Goal: Transaction & Acquisition: Purchase product/service

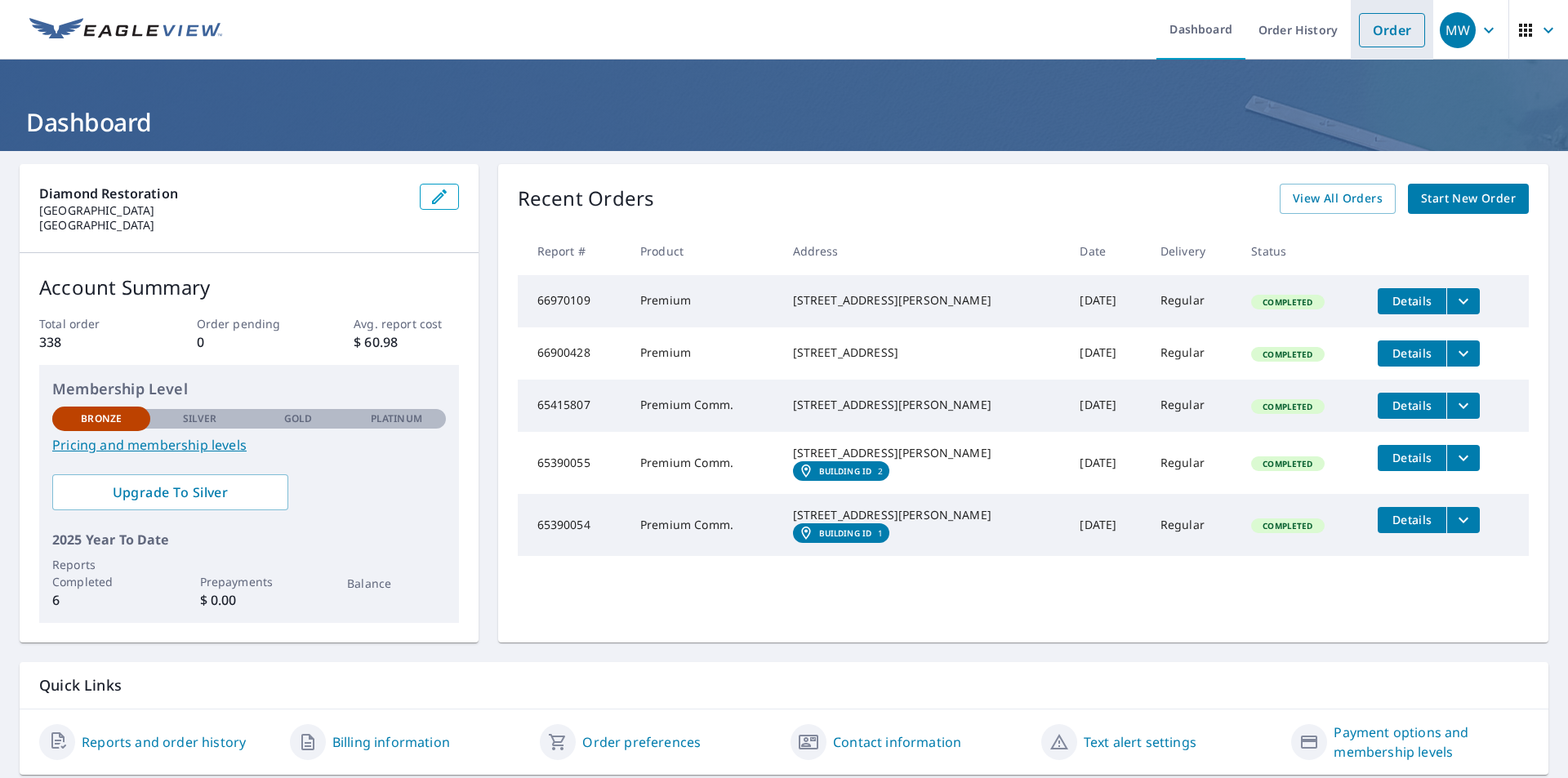
click at [1381, 32] on link "Order" at bounding box center [1391, 29] width 66 height 34
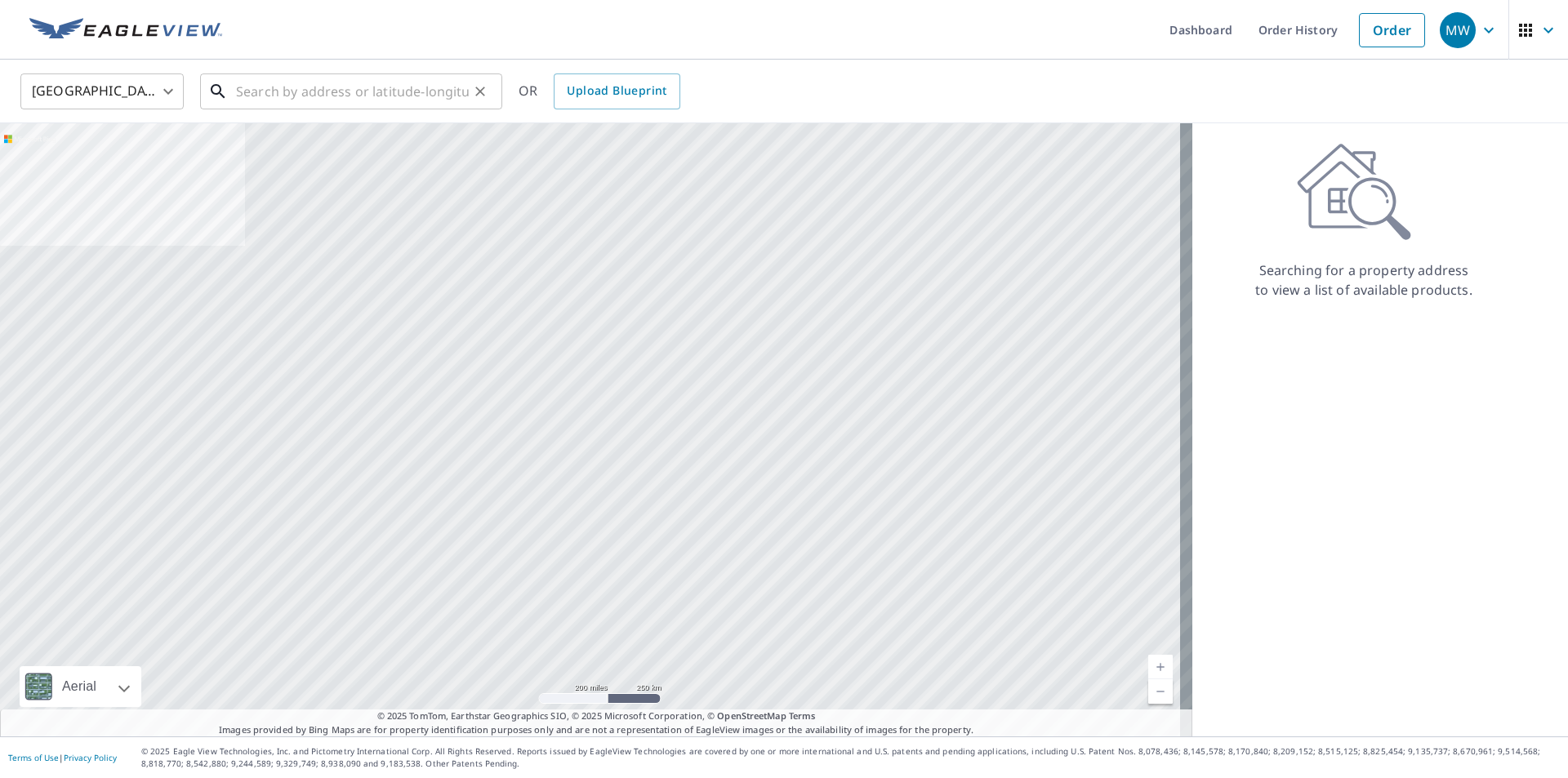
click at [342, 88] on input "text" at bounding box center [352, 91] width 233 height 46
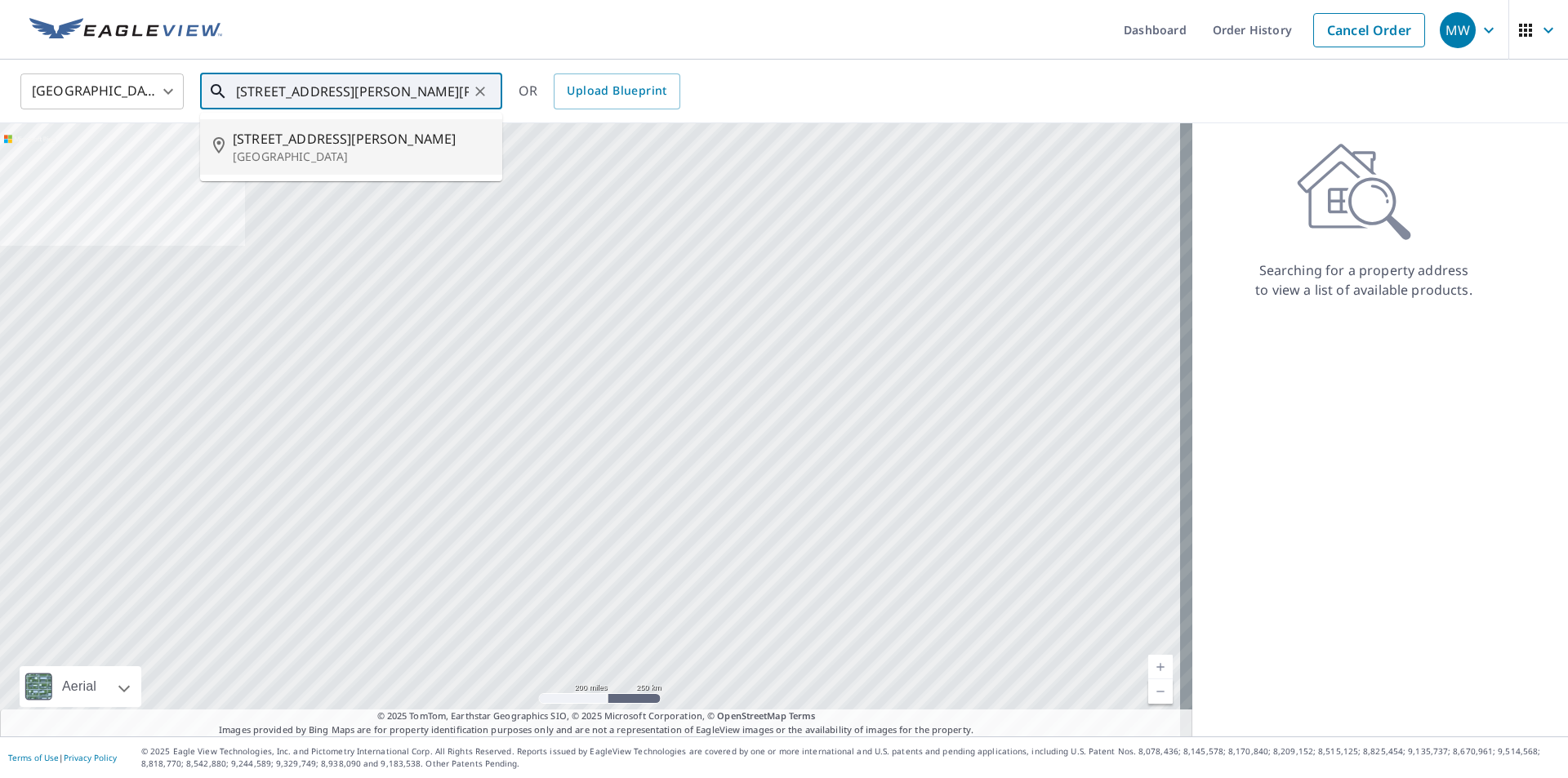
click at [270, 137] on span "[STREET_ADDRESS][PERSON_NAME]" at bounding box center [360, 138] width 256 height 20
type input "[STREET_ADDRESS][PERSON_NAME]"
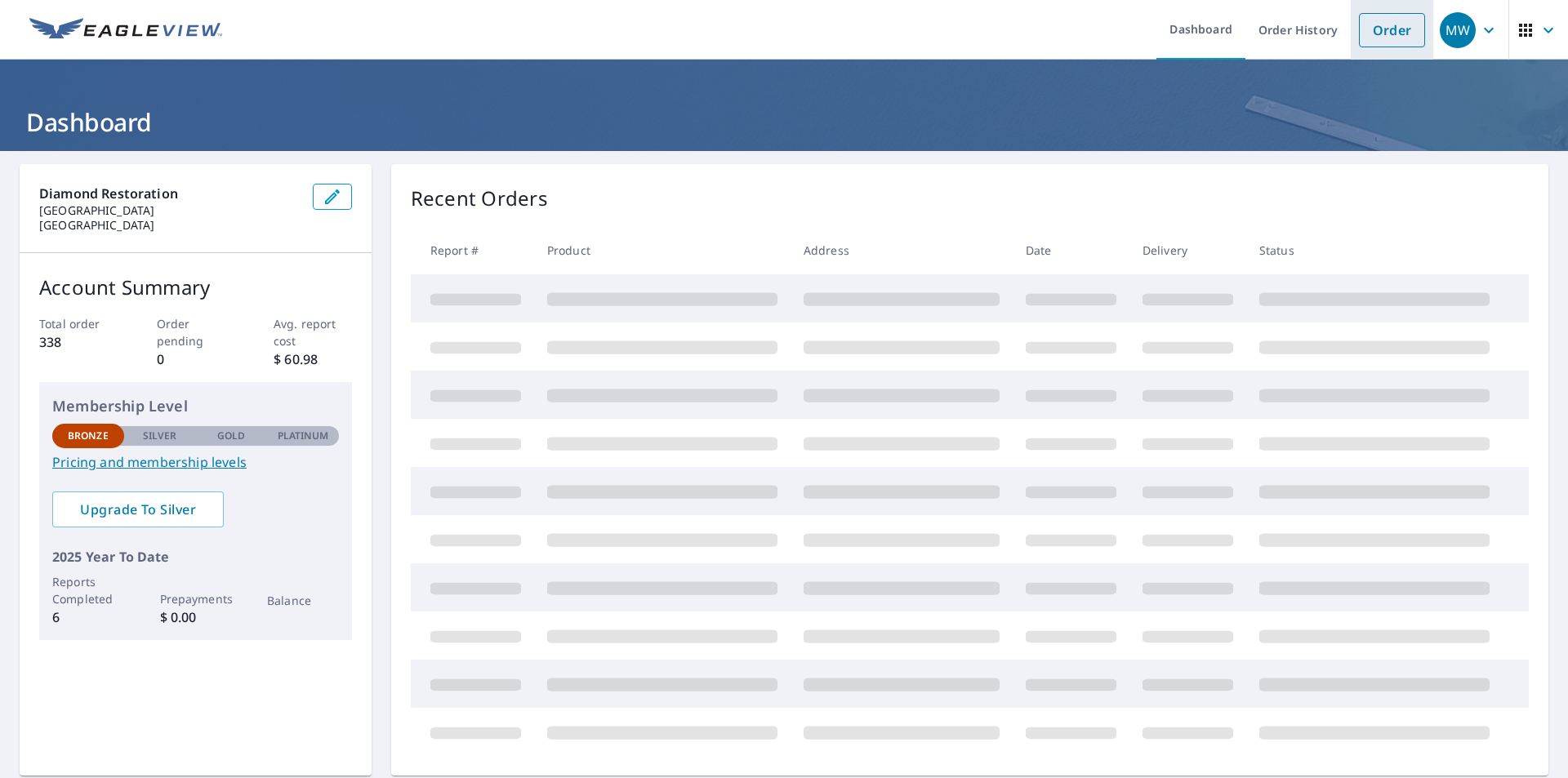
click at [1393, 26] on link "Order" at bounding box center [1391, 29] width 66 height 34
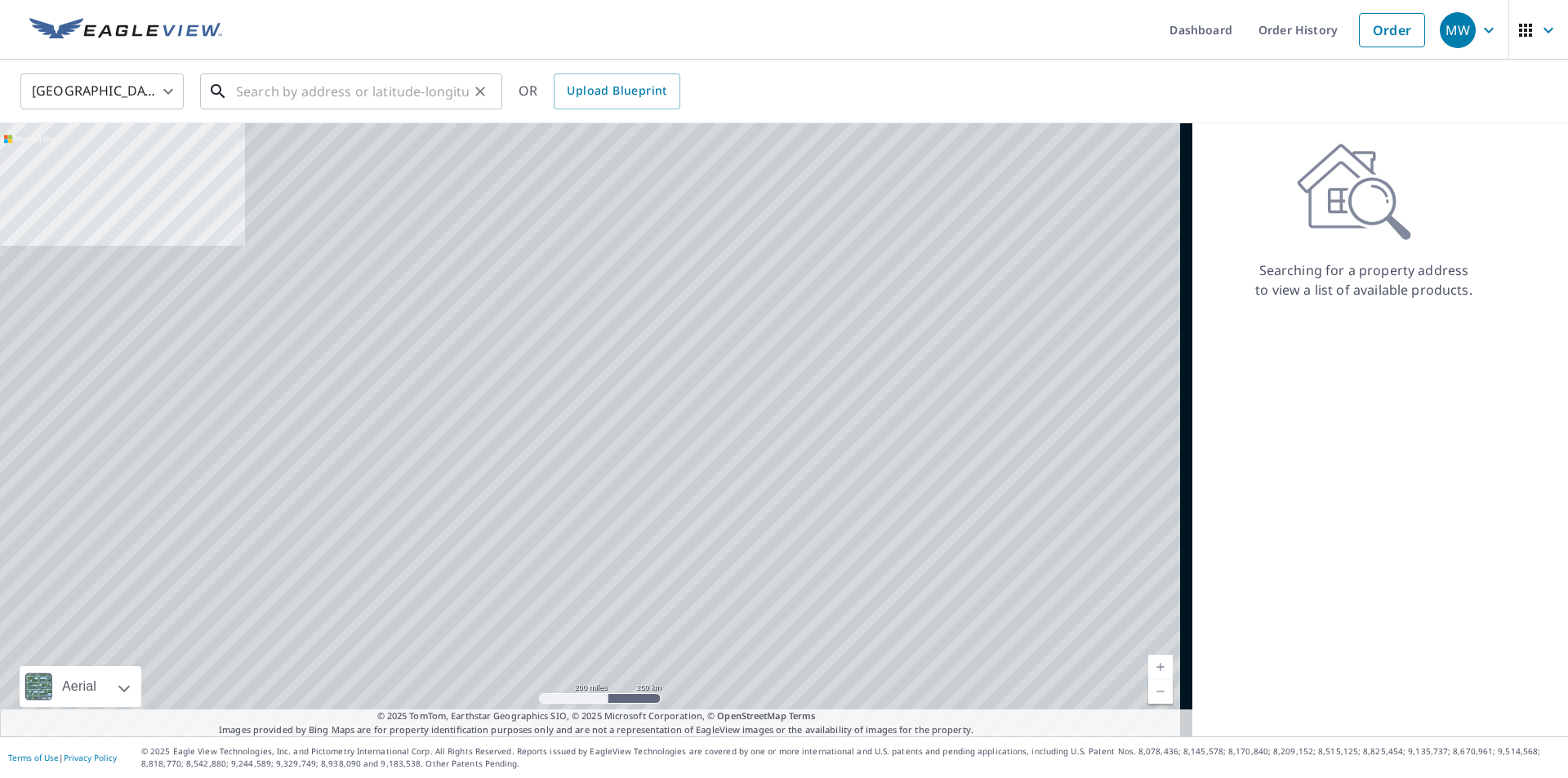
click at [288, 86] on input "text" at bounding box center [352, 91] width 233 height 46
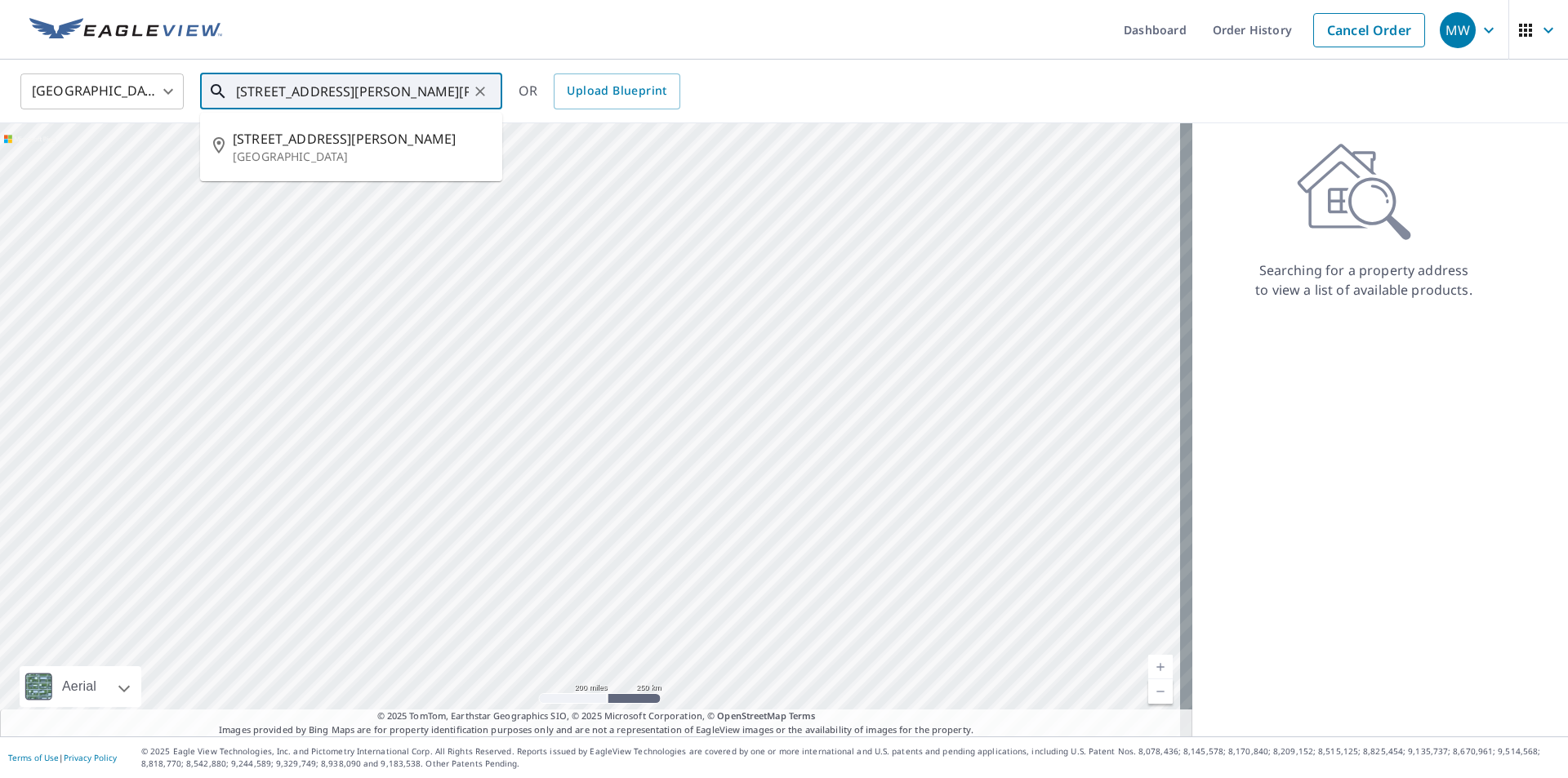
click at [290, 143] on span "[STREET_ADDRESS][PERSON_NAME]" at bounding box center [360, 138] width 256 height 20
type input "[STREET_ADDRESS][PERSON_NAME]"
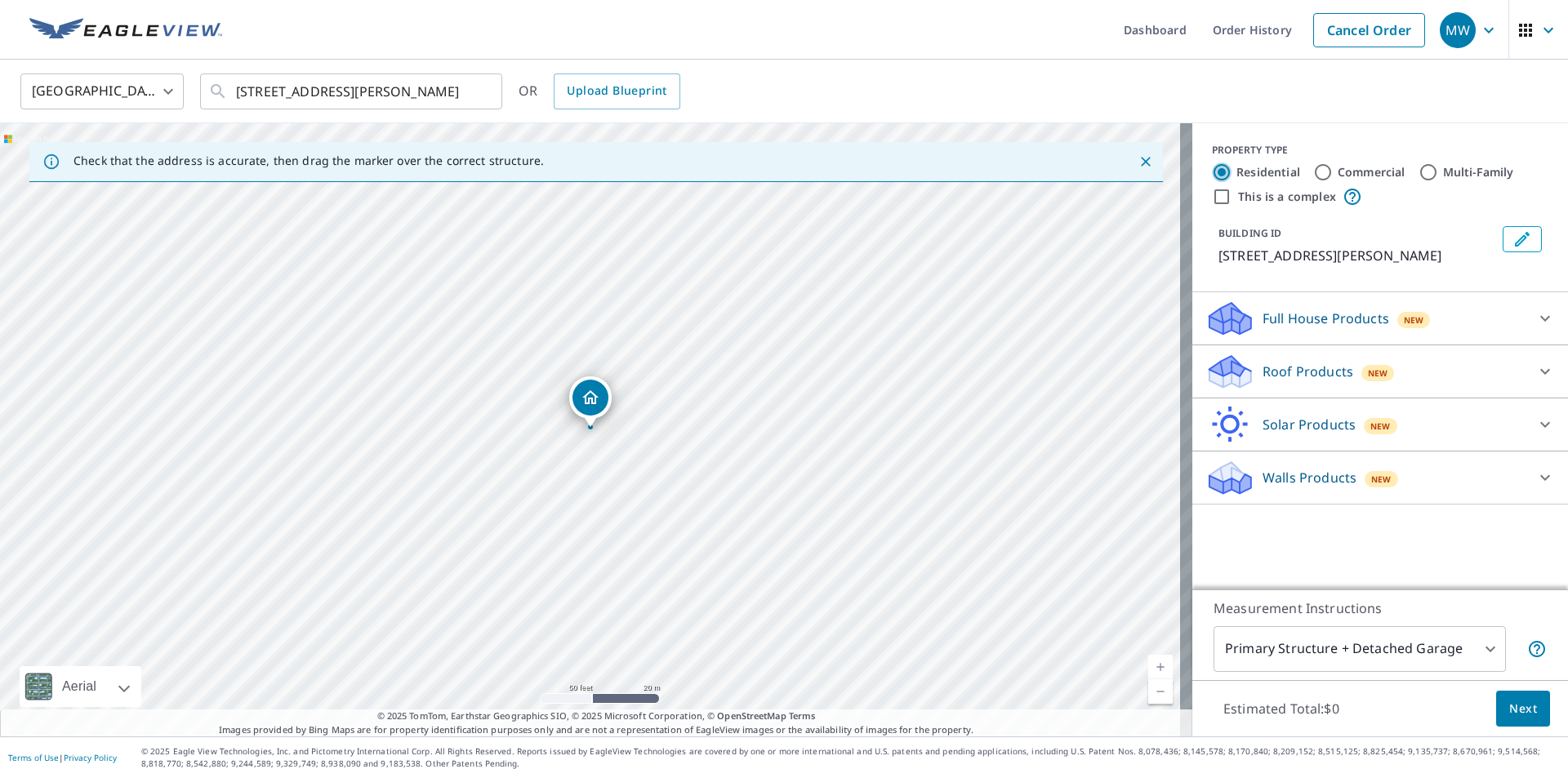
click at [1214, 170] on input "Residential" at bounding box center [1222, 173] width 20 height 20
click at [1293, 315] on p "Full House Products" at bounding box center [1326, 319] width 127 height 20
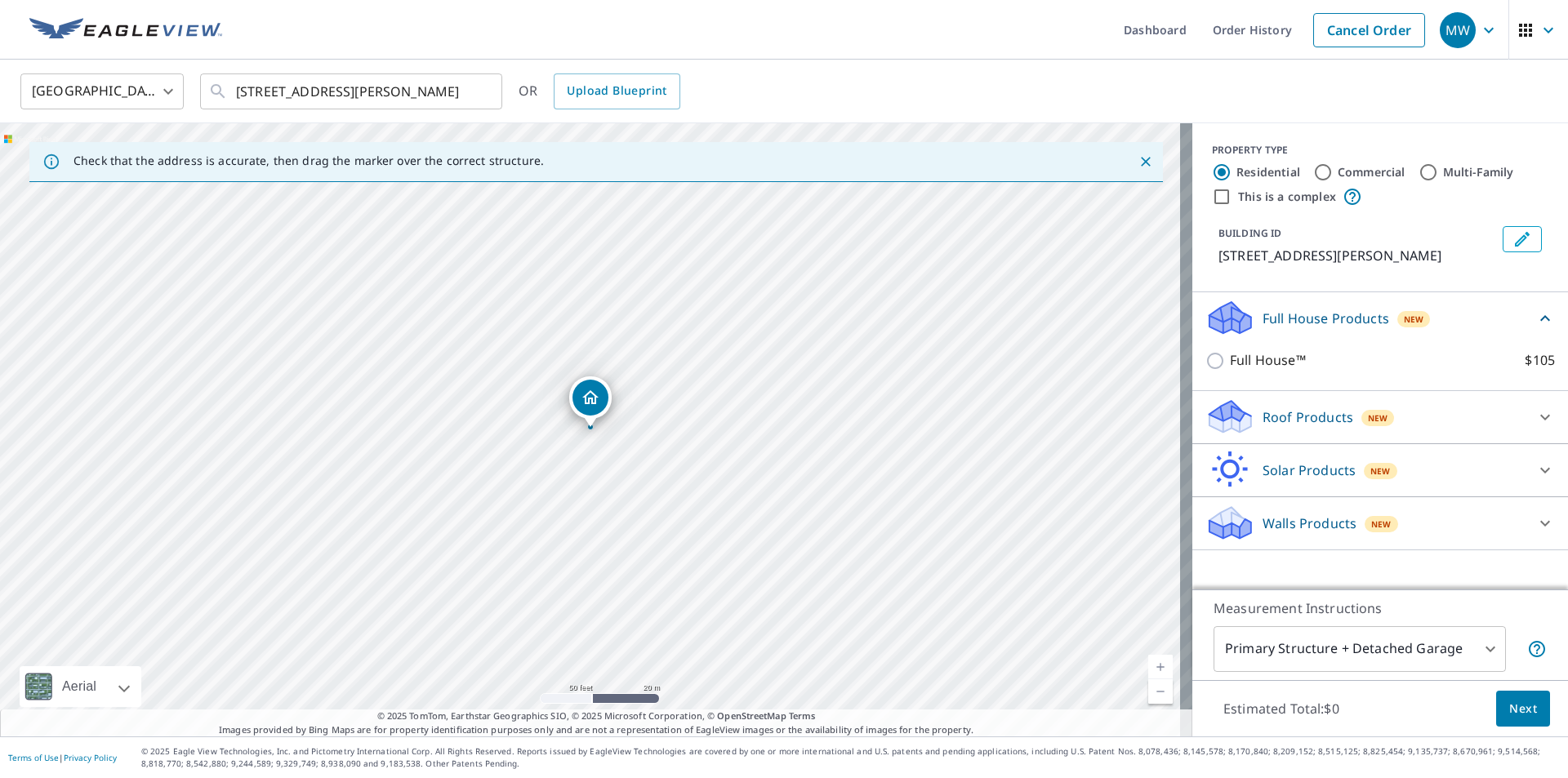
click at [1302, 407] on p "Roof Products" at bounding box center [1308, 417] width 90 height 20
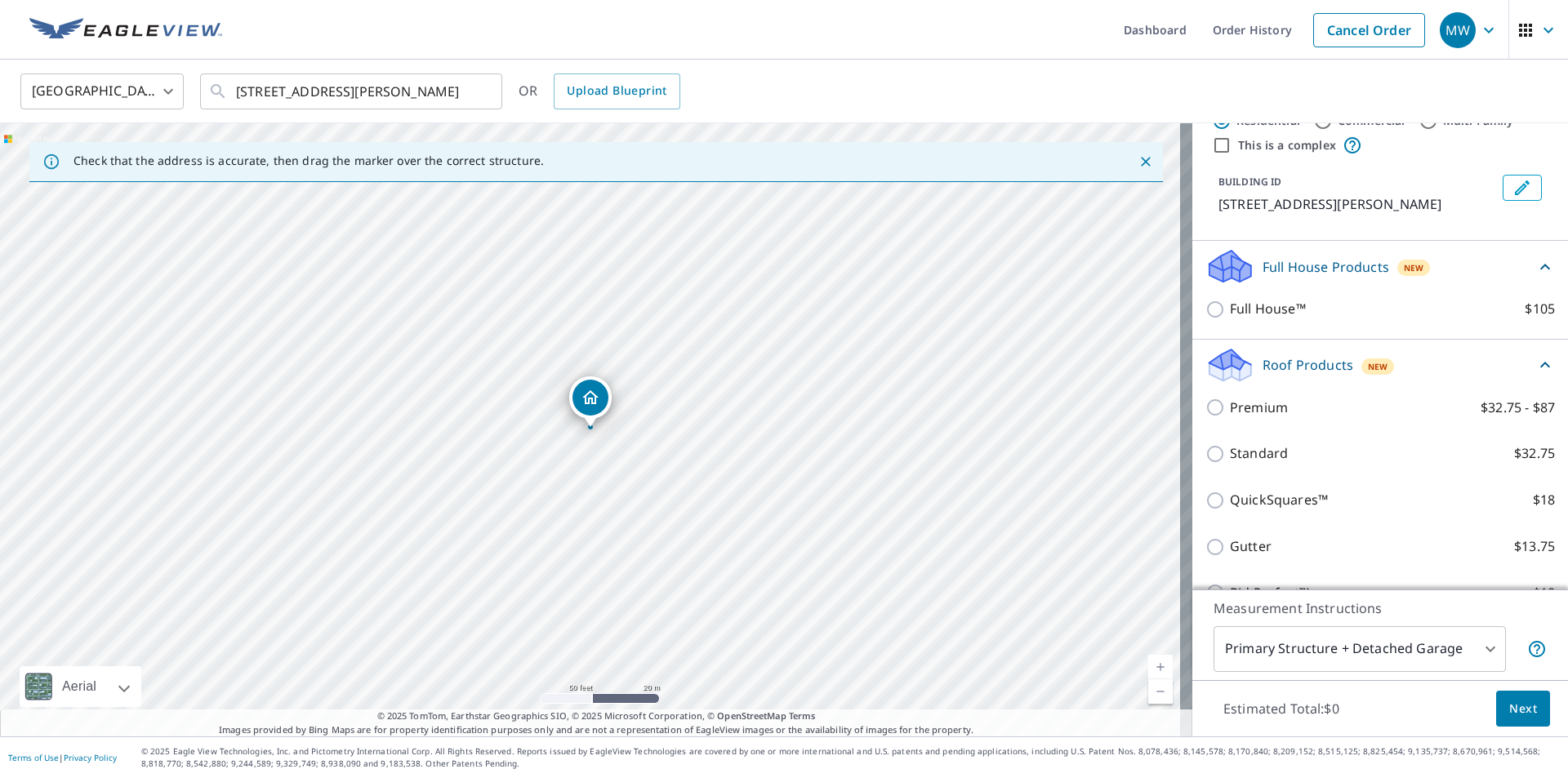
scroll to position [191, 0]
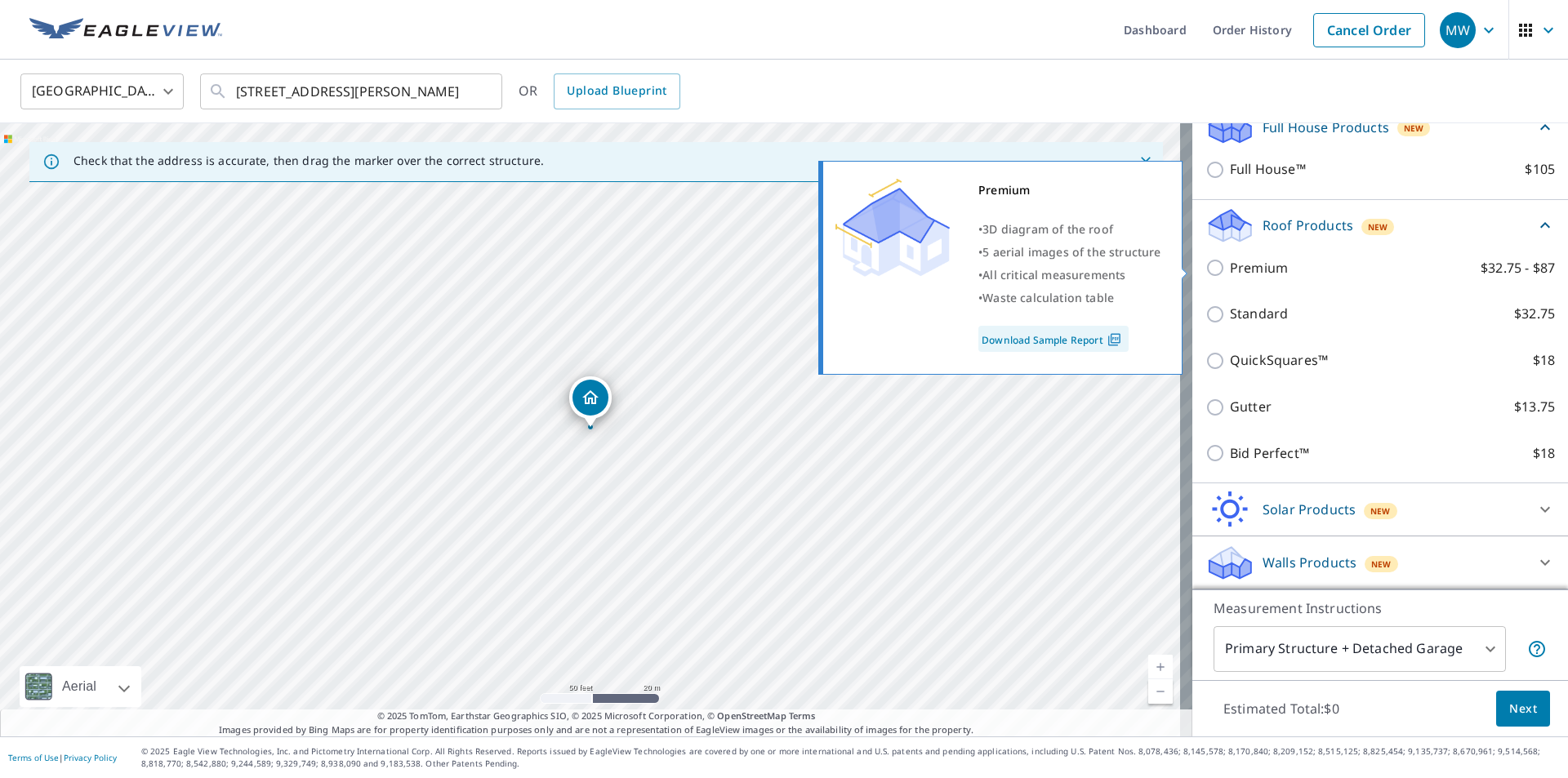
click at [1208, 270] on input "Premium $32.75 - $87" at bounding box center [1217, 268] width 25 height 20
checkbox input "true"
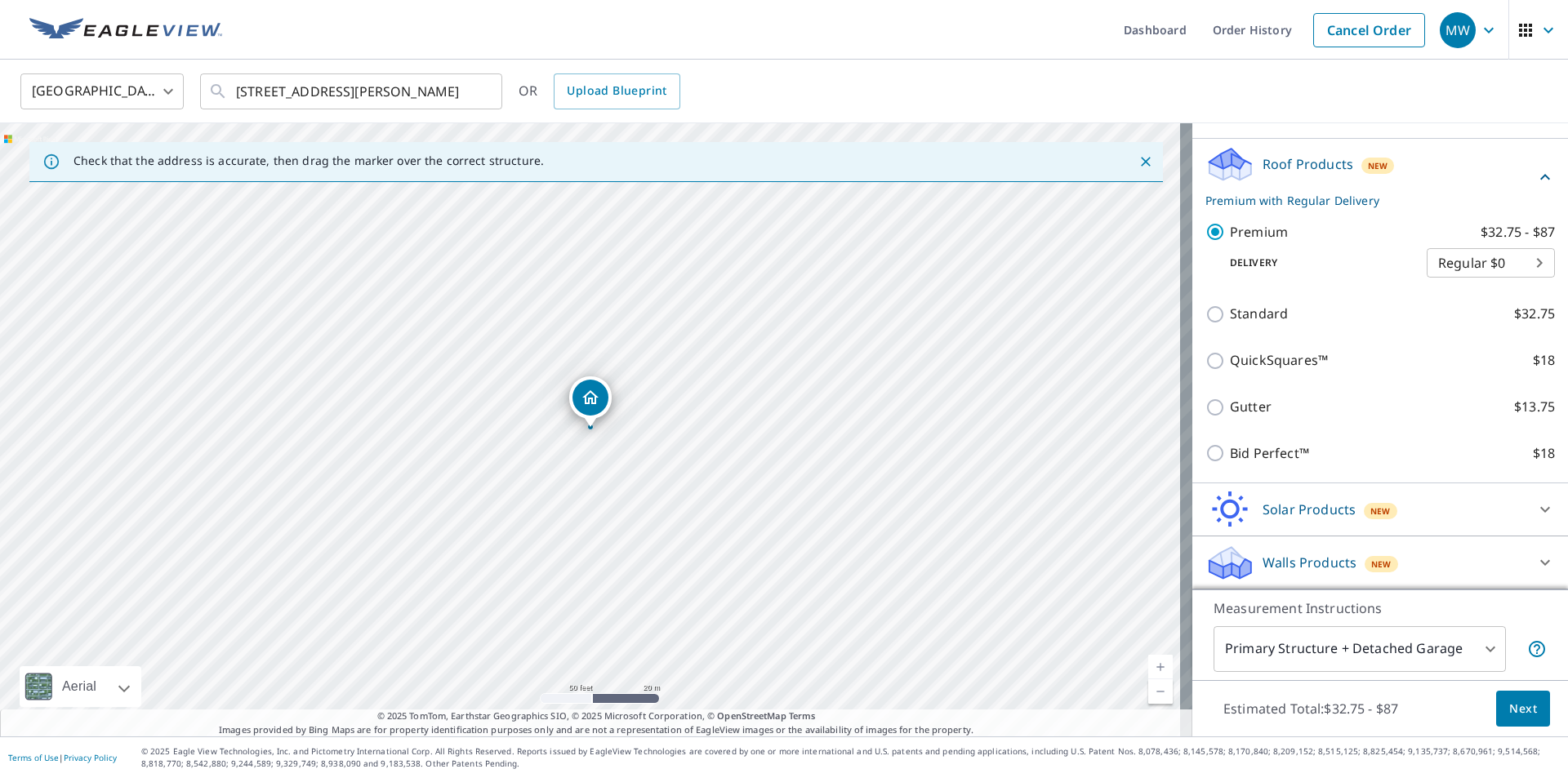
click at [1323, 552] on div "Walls Products New" at bounding box center [1365, 562] width 320 height 38
click at [1333, 561] on p "Walls Products" at bounding box center [1310, 562] width 94 height 20
click at [1536, 556] on icon at bounding box center [1545, 562] width 20 height 20
click at [1536, 563] on icon at bounding box center [1545, 562] width 20 height 20
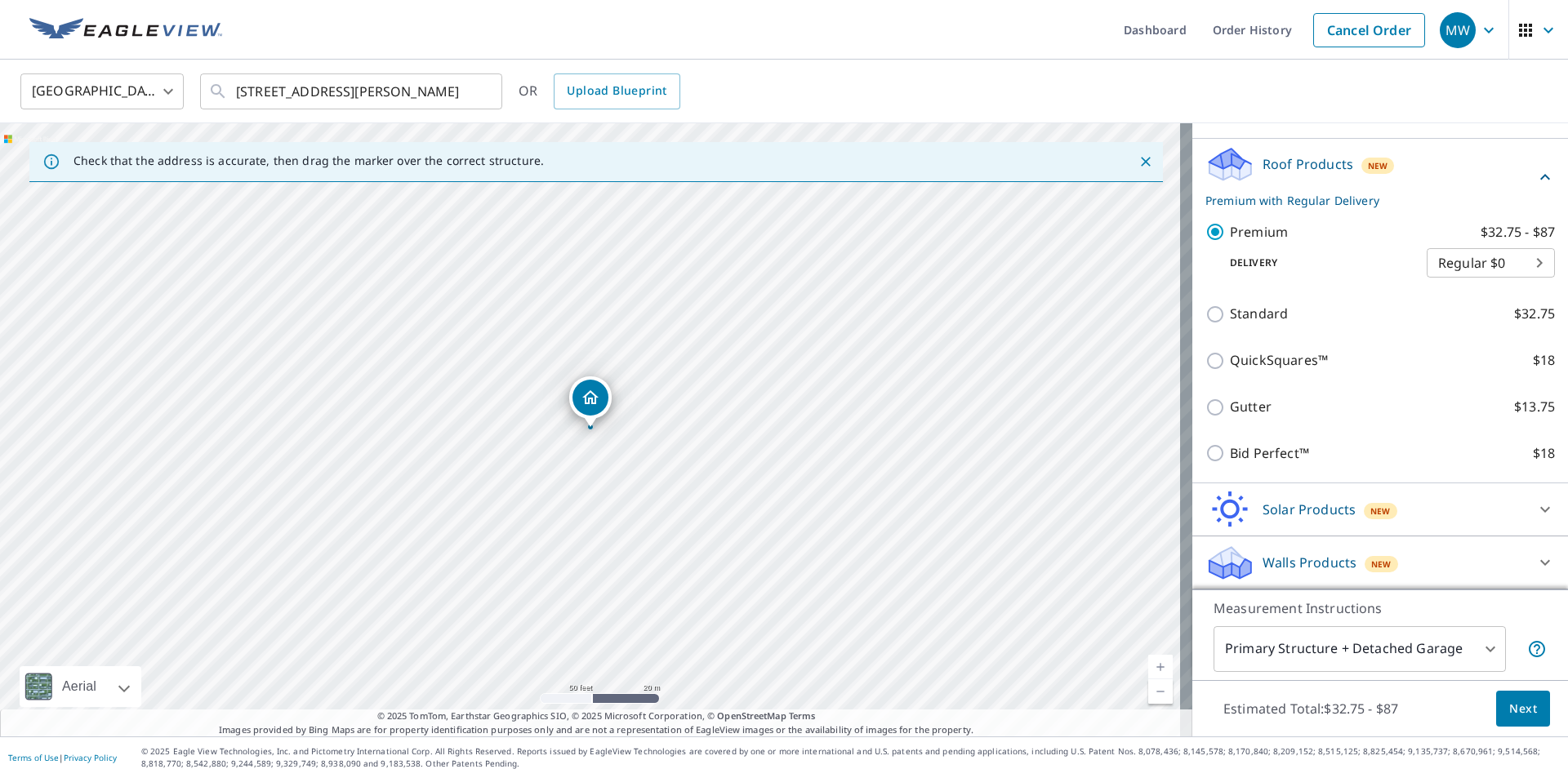
click at [1541, 563] on icon at bounding box center [1545, 563] width 10 height 6
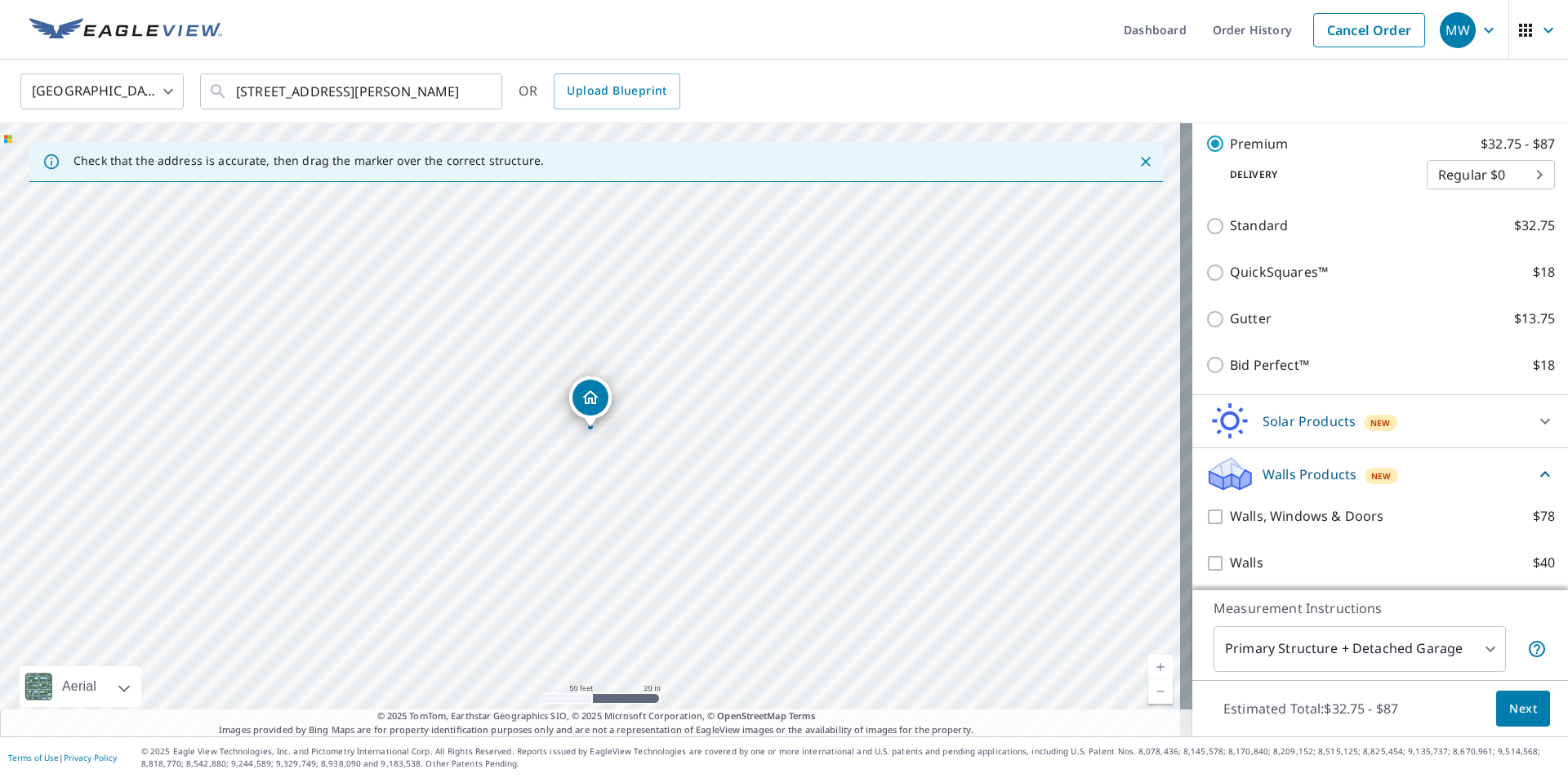
scroll to position [344, 0]
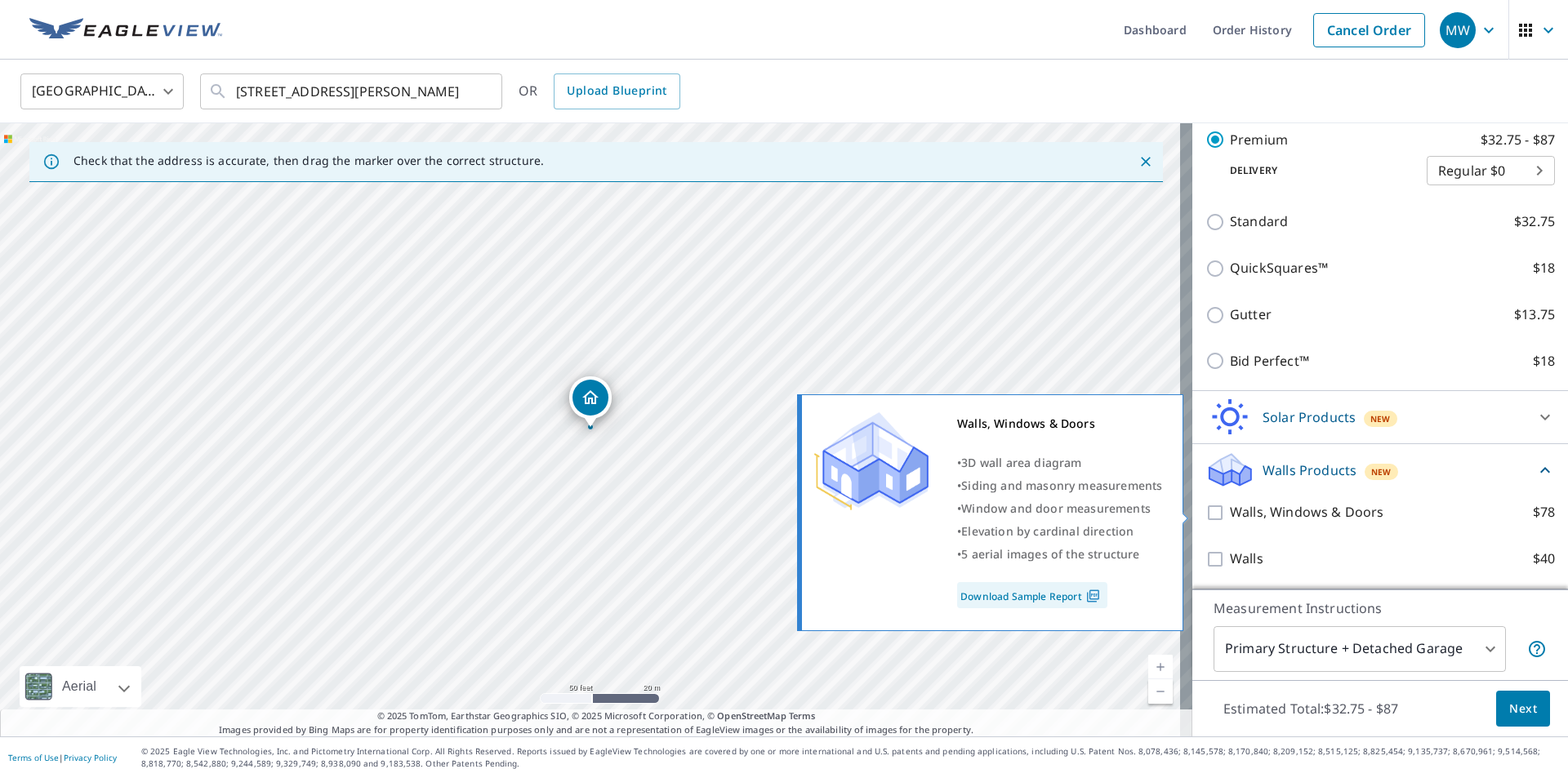
click at [1205, 514] on input "Walls, Windows & Doors $78" at bounding box center [1217, 513] width 25 height 20
checkbox input "true"
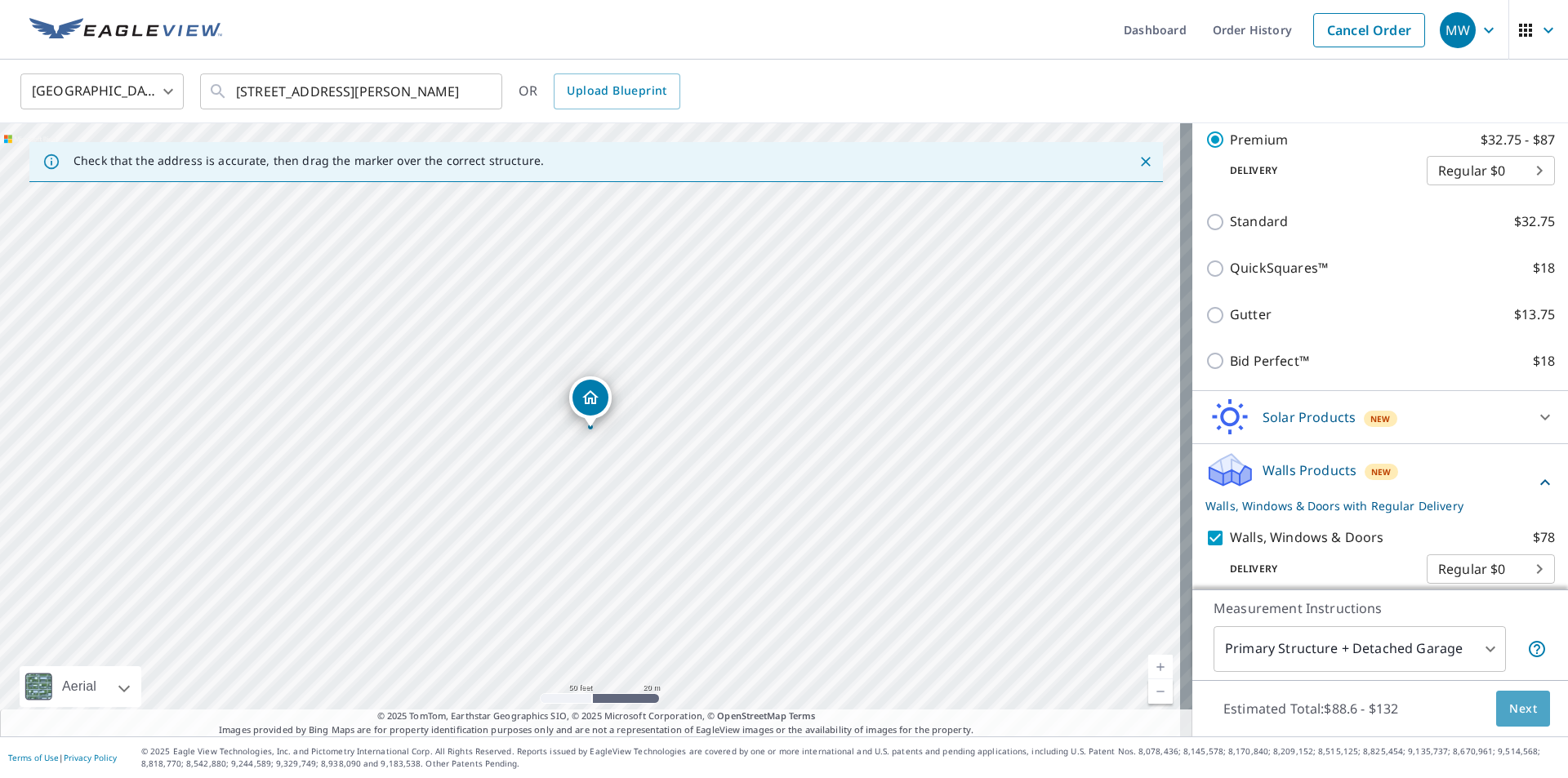
click at [1517, 706] on span "Next" at bounding box center [1523, 708] width 27 height 21
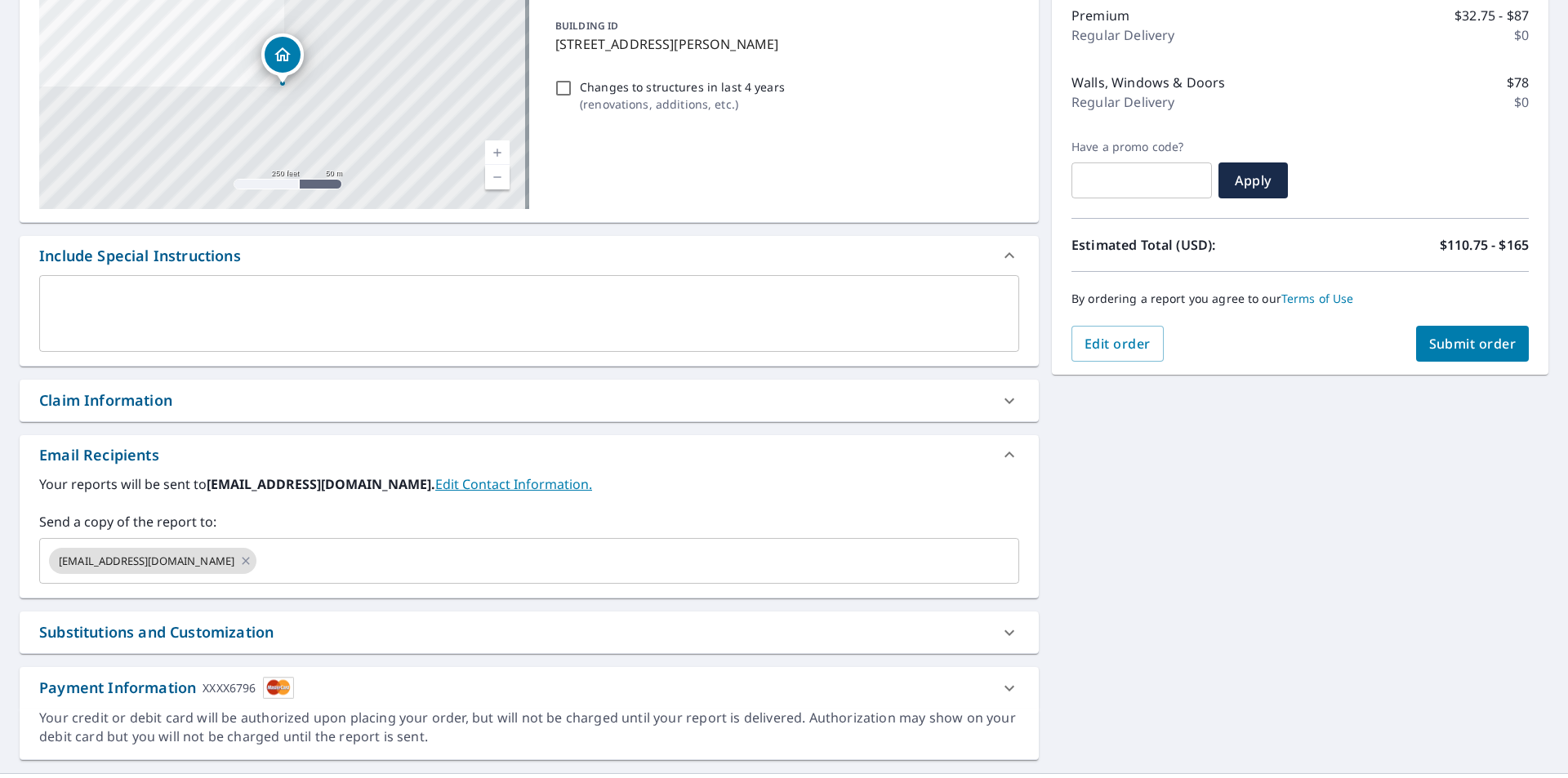
scroll to position [245, 0]
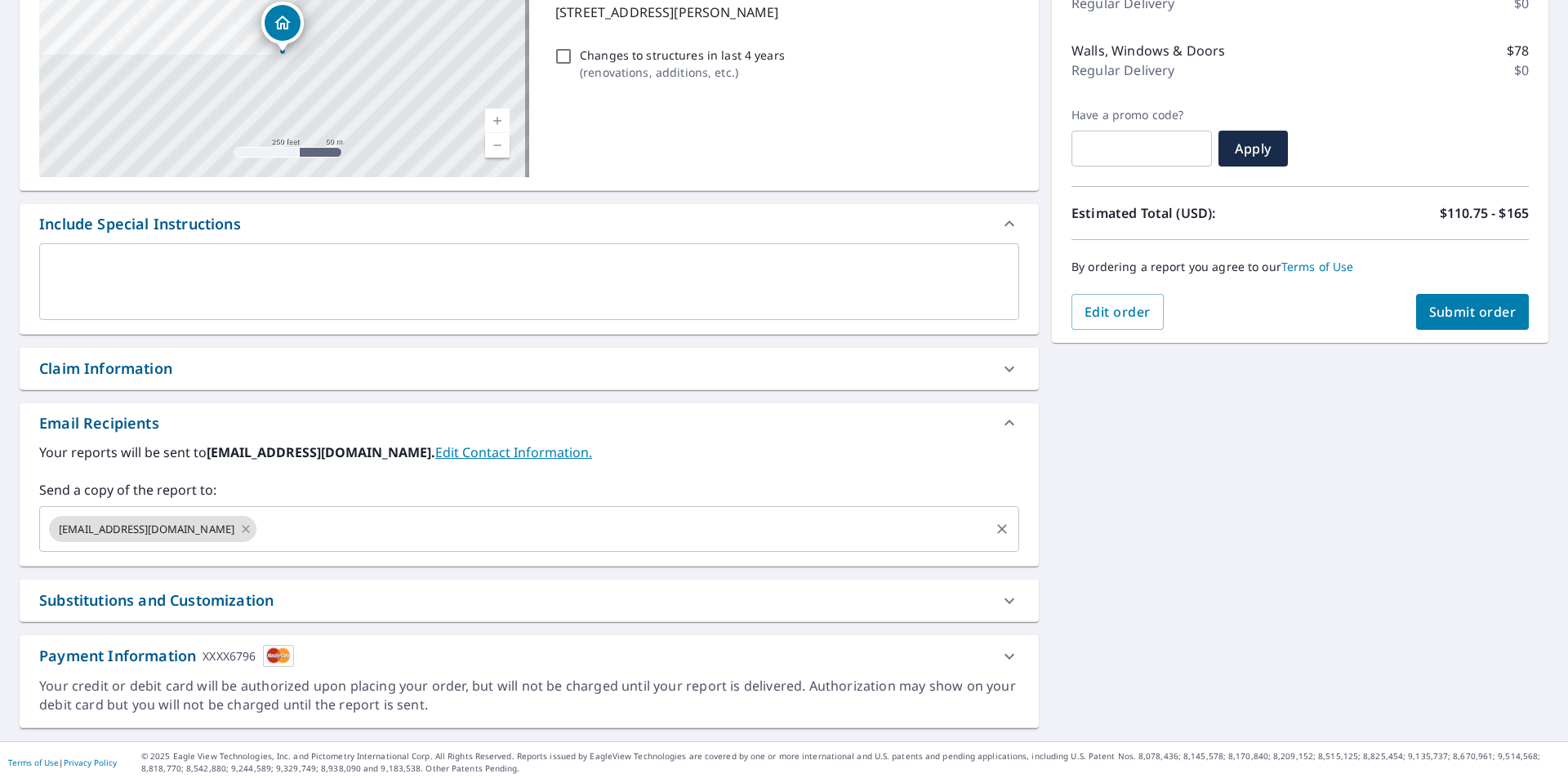
click at [303, 537] on input "text" at bounding box center [623, 529] width 728 height 31
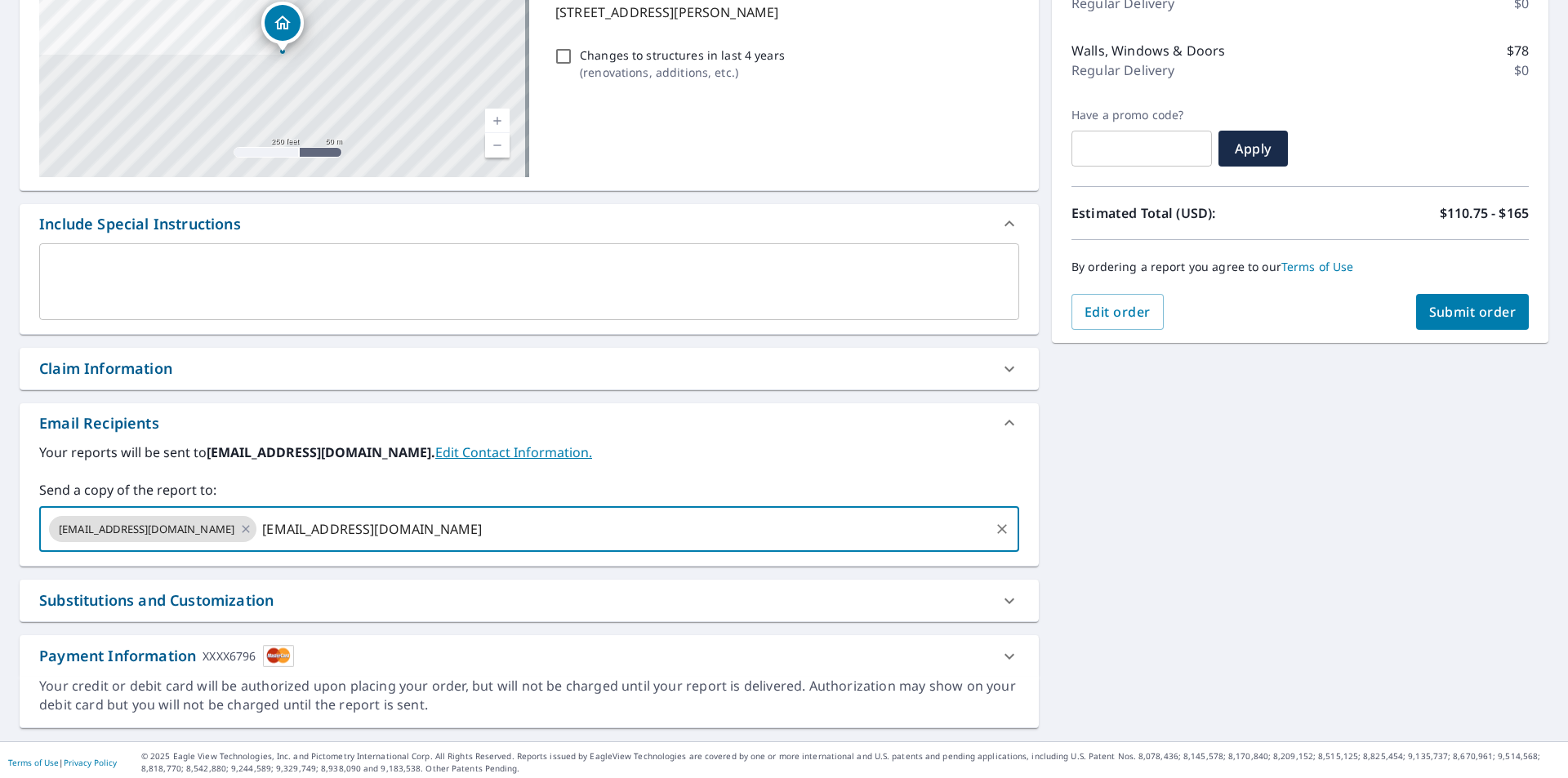
type input "npsillos@bmscat.com"
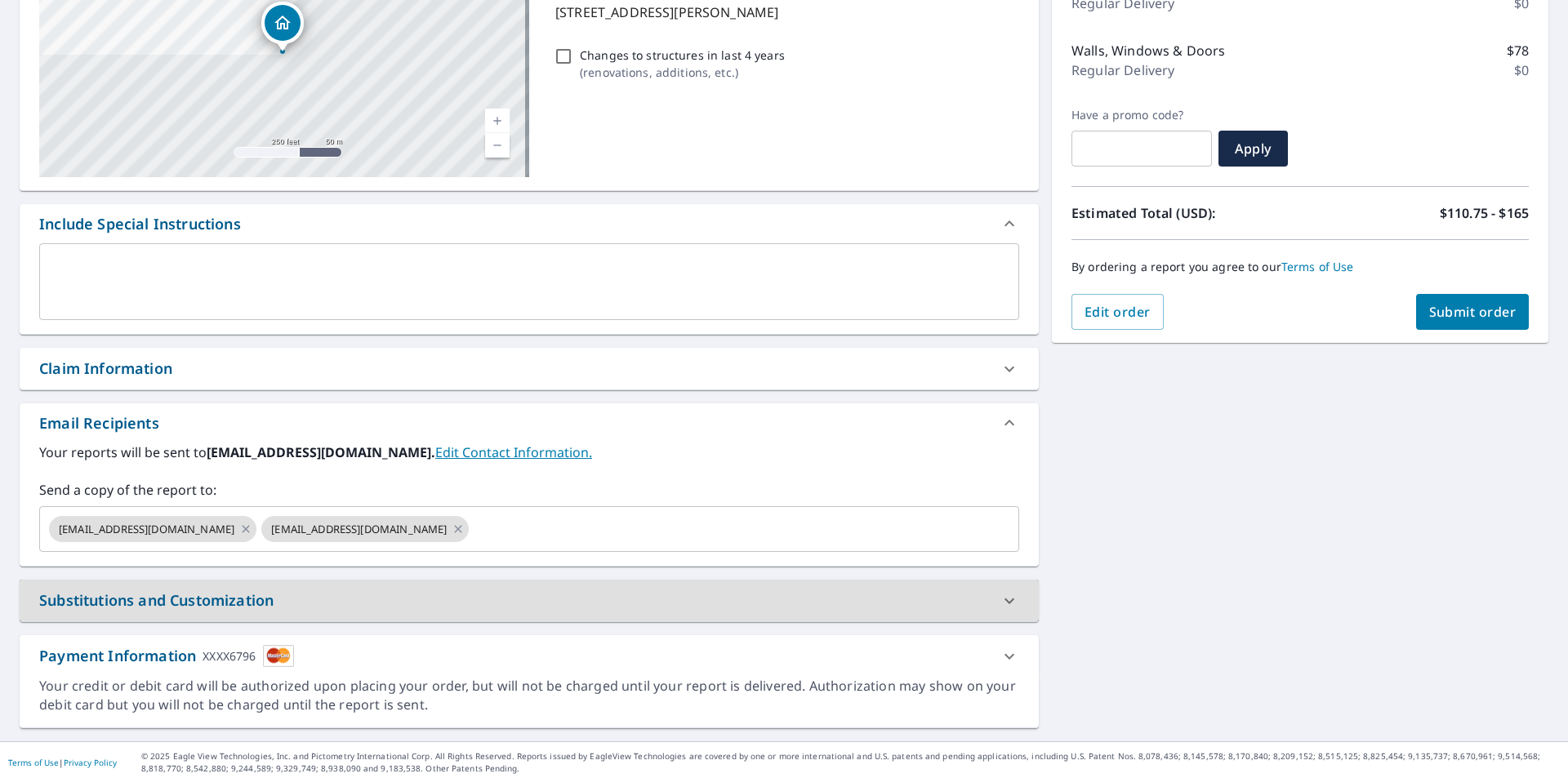
scroll to position [250, 0]
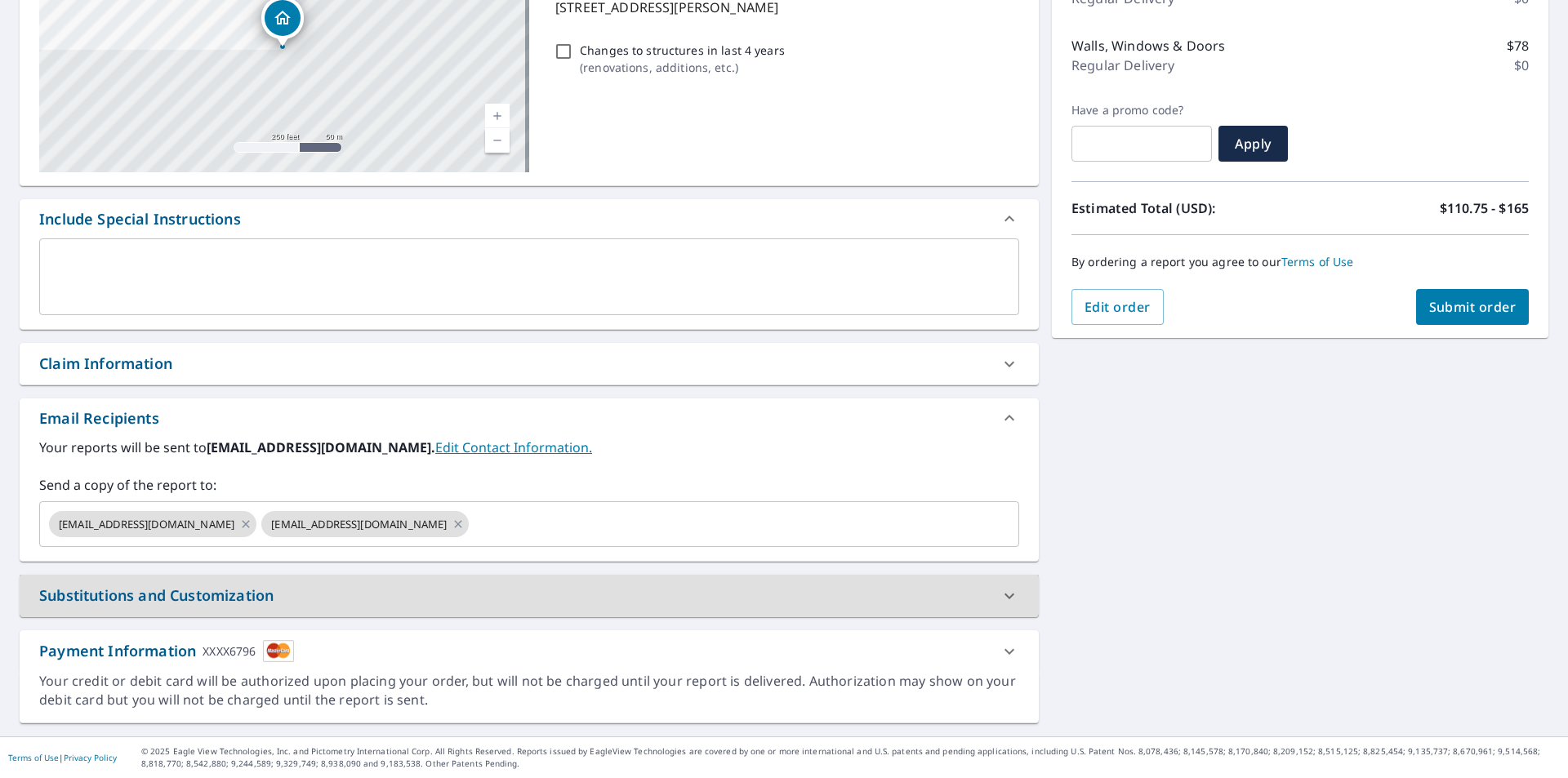
click at [1468, 308] on span "Submit order" at bounding box center [1472, 307] width 87 height 18
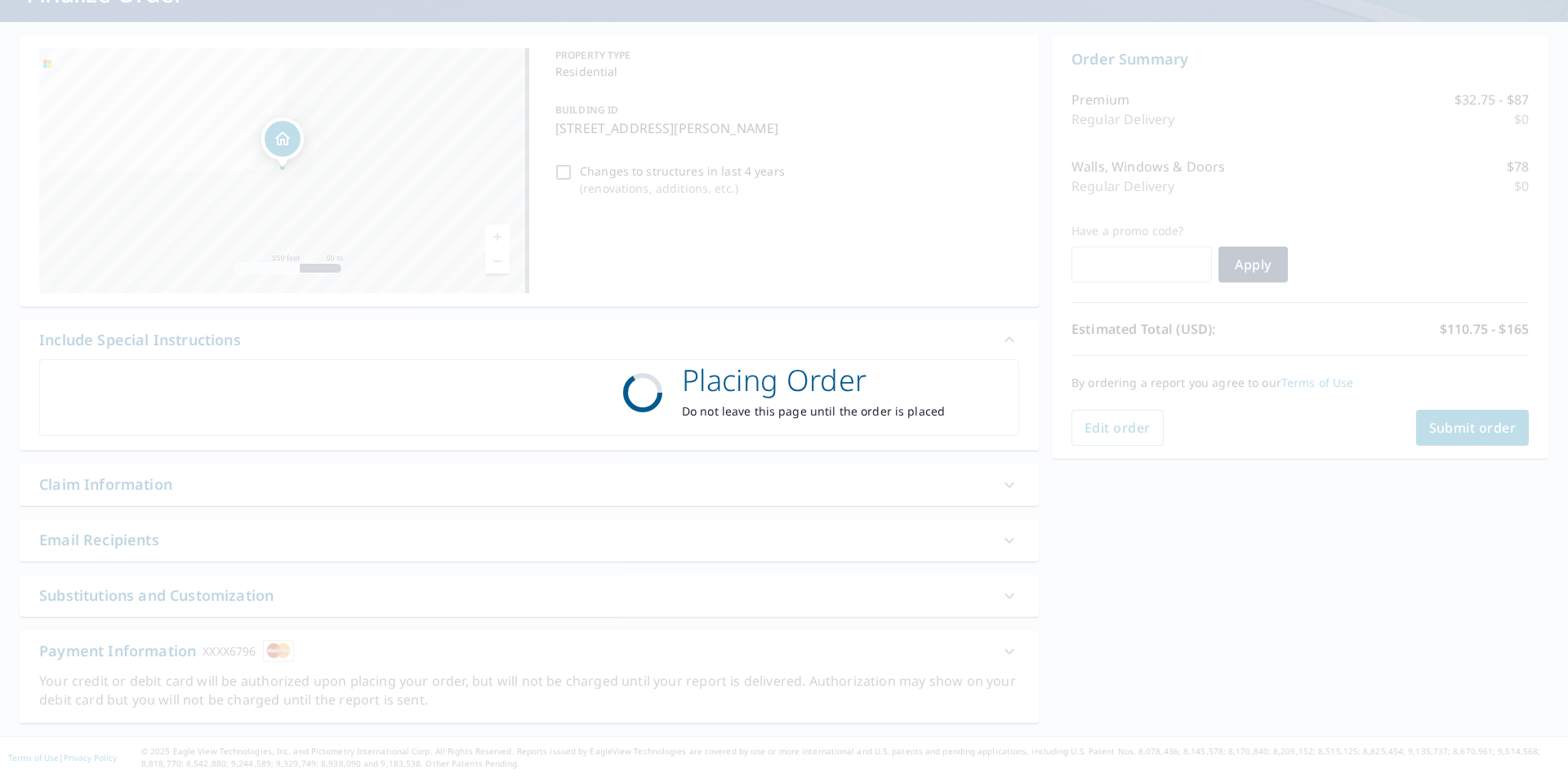
scroll to position [129, 0]
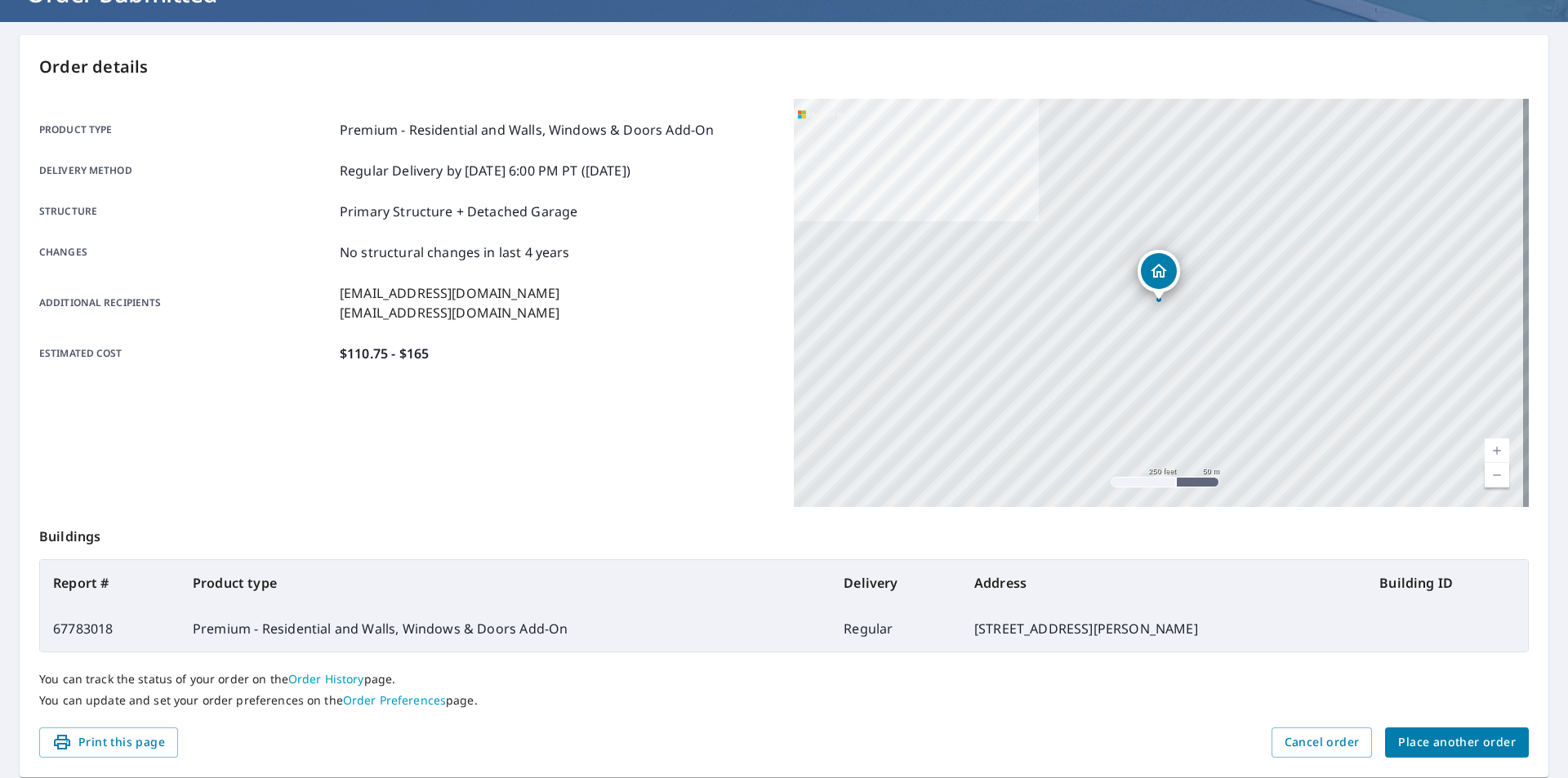
click at [117, 733] on span "Print this page" at bounding box center [108, 743] width 113 height 21
